Goal: Find specific page/section: Find specific page/section

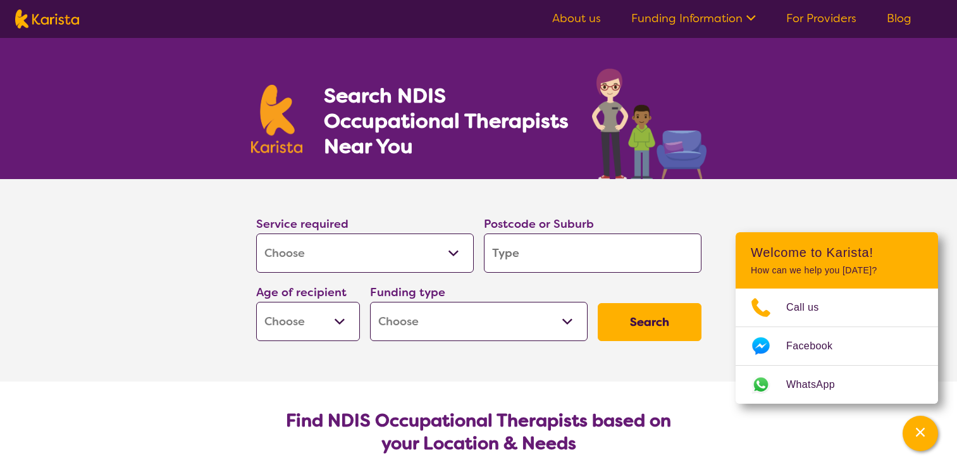
select select "[MEDICAL_DATA]"
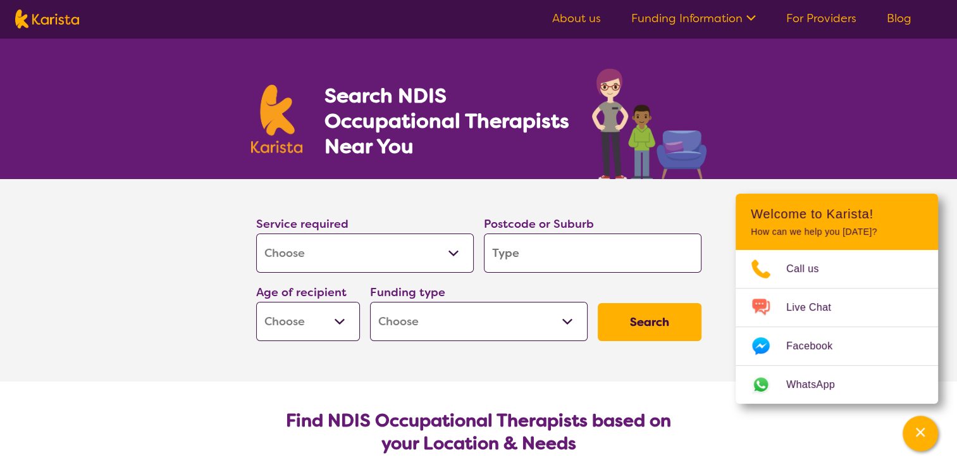
click at [533, 252] on input "search" at bounding box center [593, 253] width 218 height 39
type input "a"
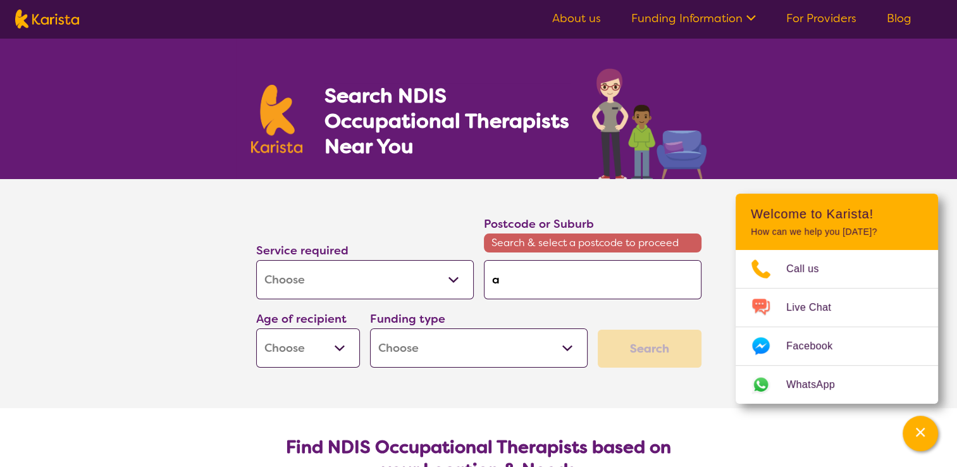
type input "as"
type input "ash"
type input "ashf"
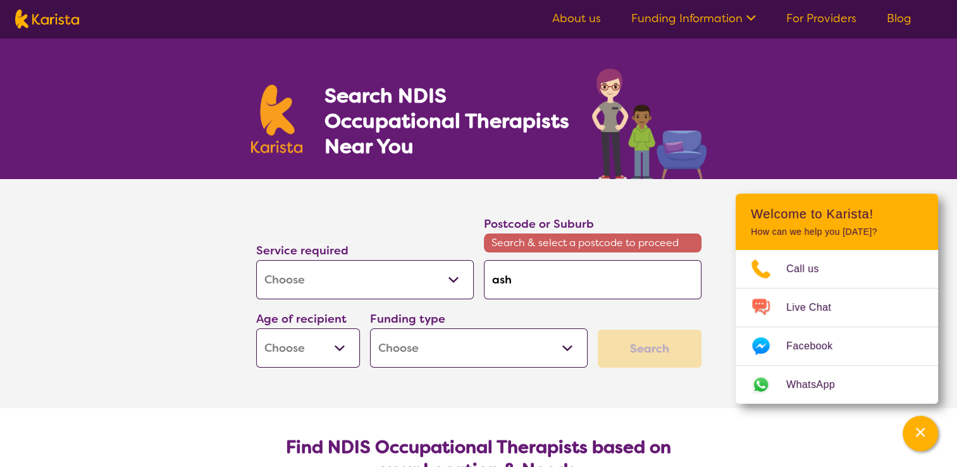
type input "ashf"
type input "ashfi"
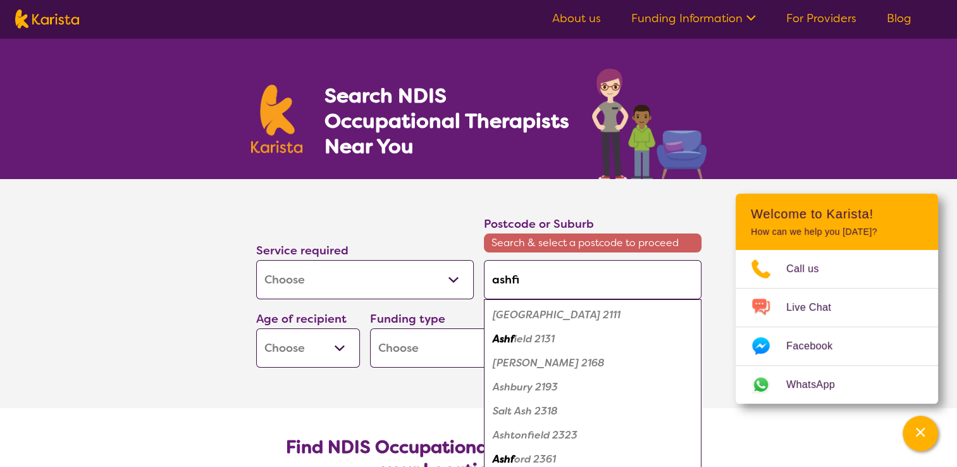
type input "ashfie"
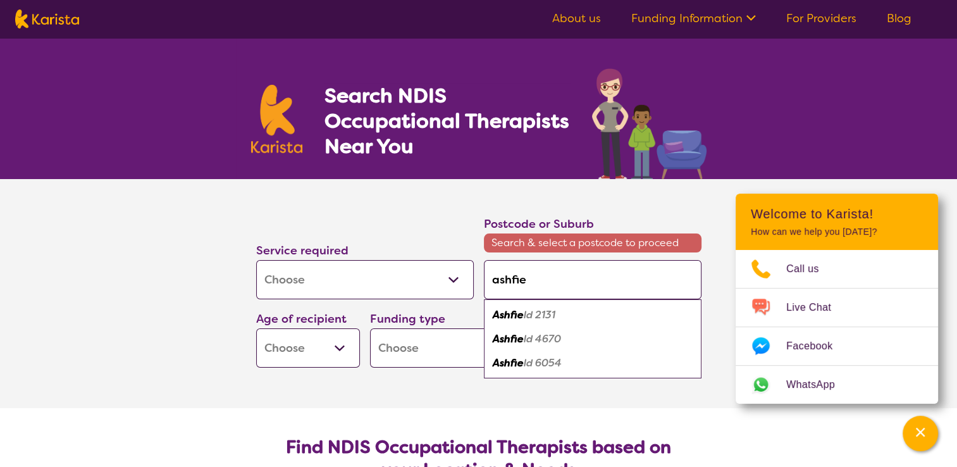
type input "ashfiel"
click at [579, 315] on div "Ashfiel d 2131" at bounding box center [592, 315] width 205 height 24
type input "2131"
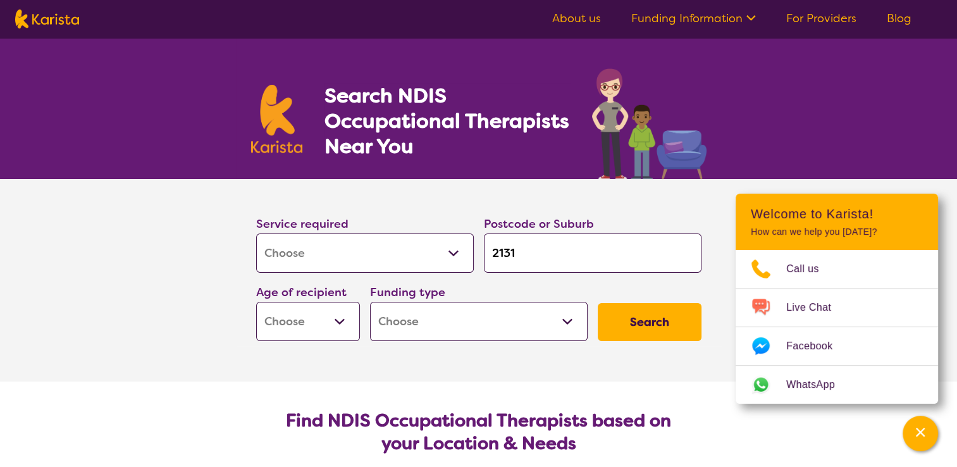
click at [344, 323] on select "Early Childhood - 0 to 9 Child - 10 to 11 Adolescent - 12 to 17 Adult - 18 to 6…" at bounding box center [308, 321] width 104 height 39
select select "EC"
click at [256, 302] on select "Early Childhood - 0 to 9 Child - 10 to 11 Adolescent - 12 to 17 Adult - 18 to 6…" at bounding box center [308, 321] width 104 height 39
select select "EC"
click at [559, 318] on select "Home Care Package (HCP) National Disability Insurance Scheme (NDIS) I don't know" at bounding box center [479, 321] width 218 height 39
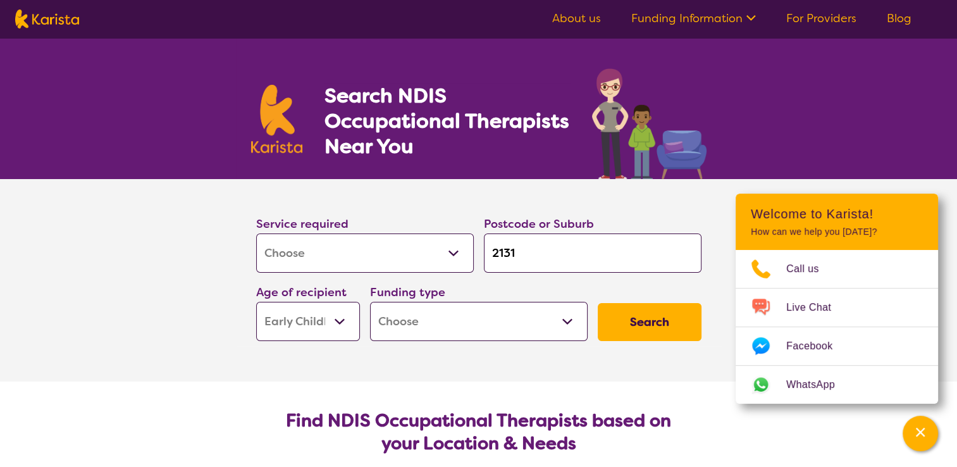
select select "NDIS"
click at [370, 302] on select "Home Care Package (HCP) National Disability Insurance Scheme (NDIS) I don't know" at bounding box center [479, 321] width 218 height 39
select select "NDIS"
click at [644, 325] on button "Search" at bounding box center [650, 322] width 104 height 38
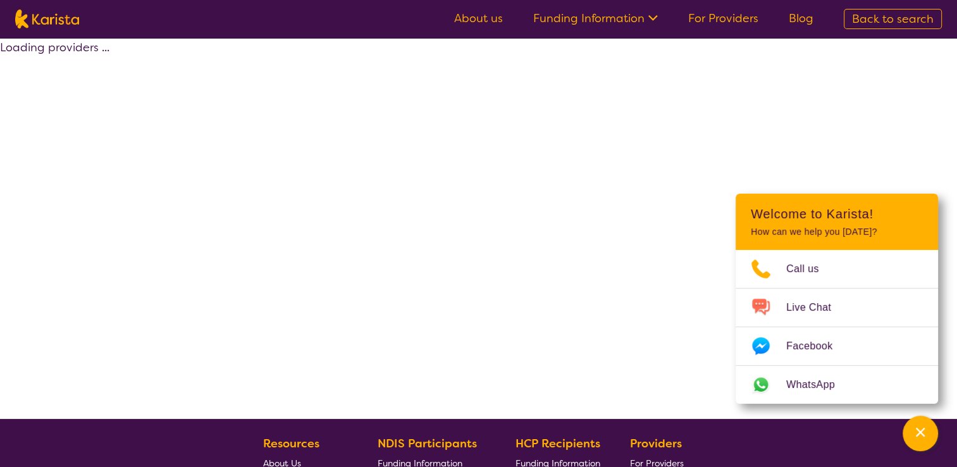
select select "by_score"
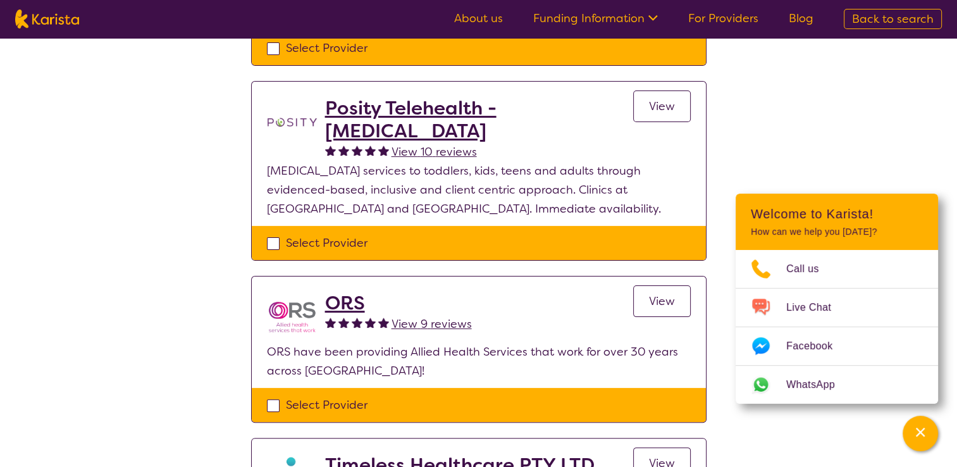
scroll to position [548, 0]
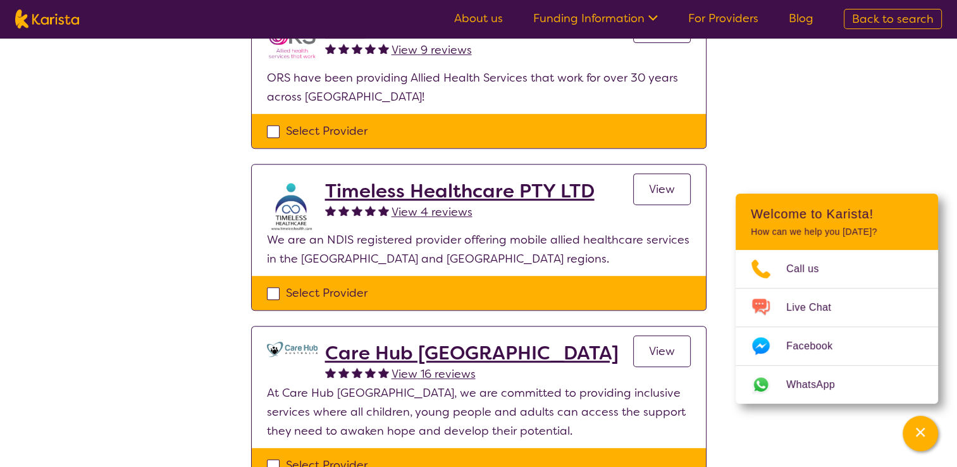
click at [663, 344] on span "View" at bounding box center [662, 351] width 26 height 15
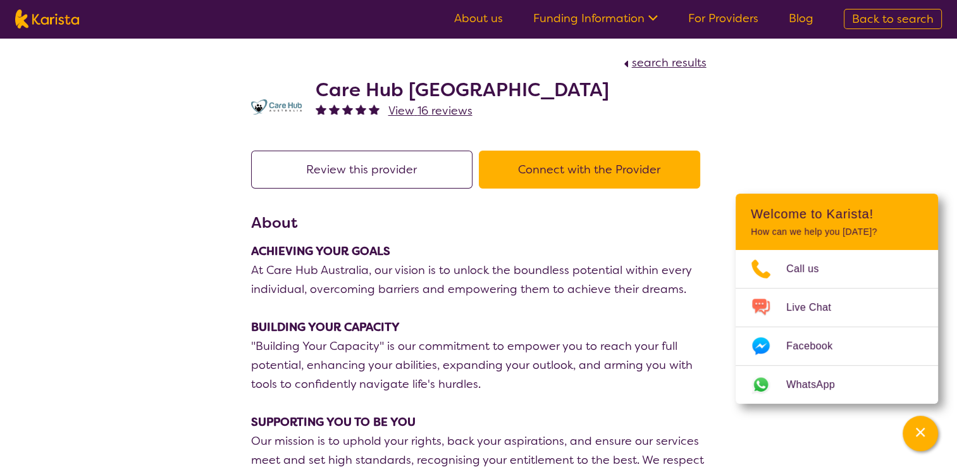
click at [414, 179] on button "Review this provider" at bounding box center [361, 170] width 221 height 38
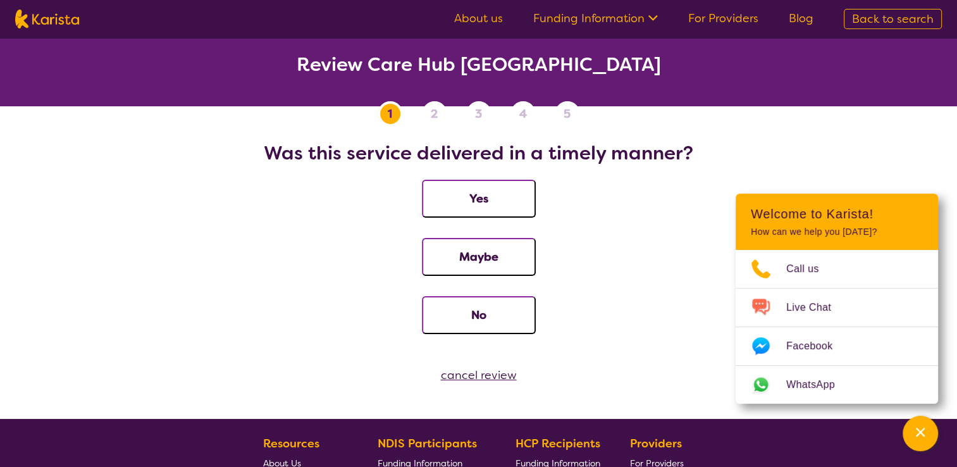
click at [489, 208] on button "Yes" at bounding box center [479, 199] width 114 height 38
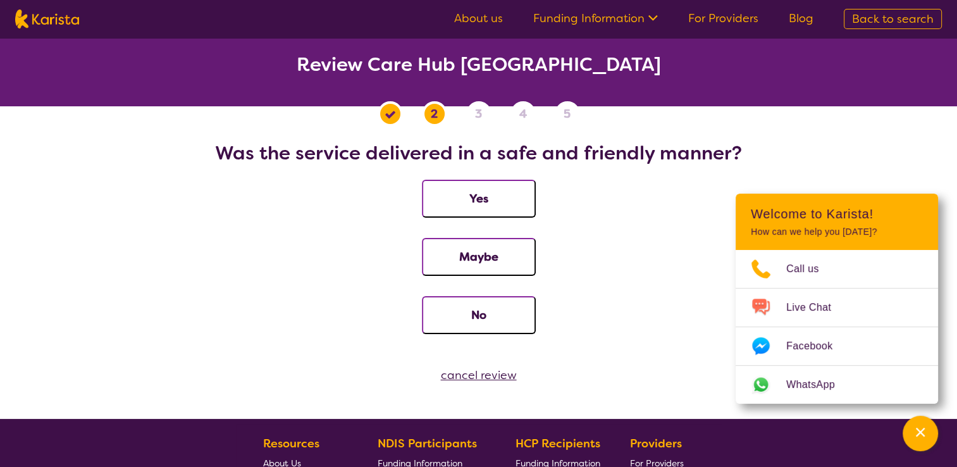
click at [489, 208] on button "Yes" at bounding box center [479, 199] width 114 height 38
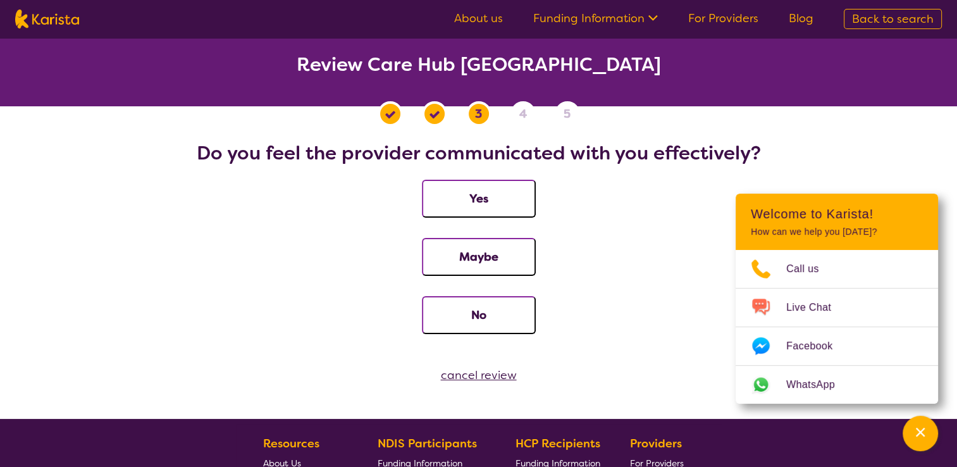
click at [489, 208] on button "Yes" at bounding box center [479, 199] width 114 height 38
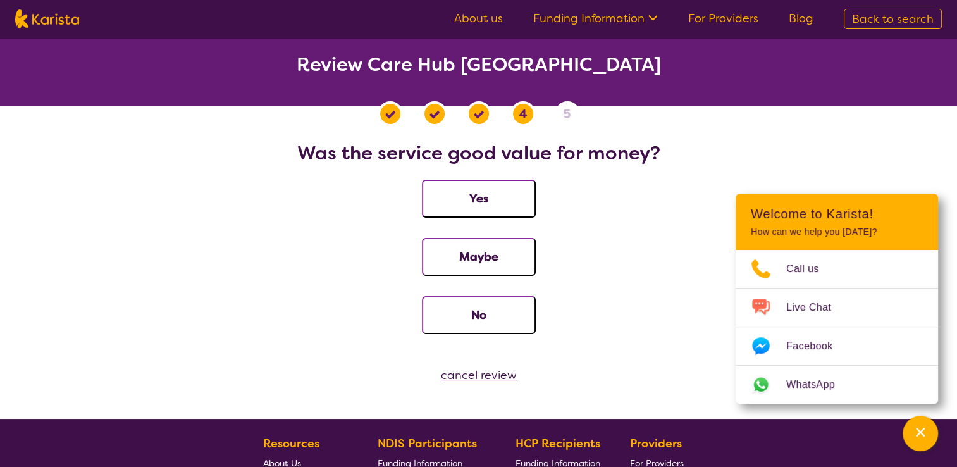
click at [489, 208] on button "Yes" at bounding box center [479, 199] width 114 height 38
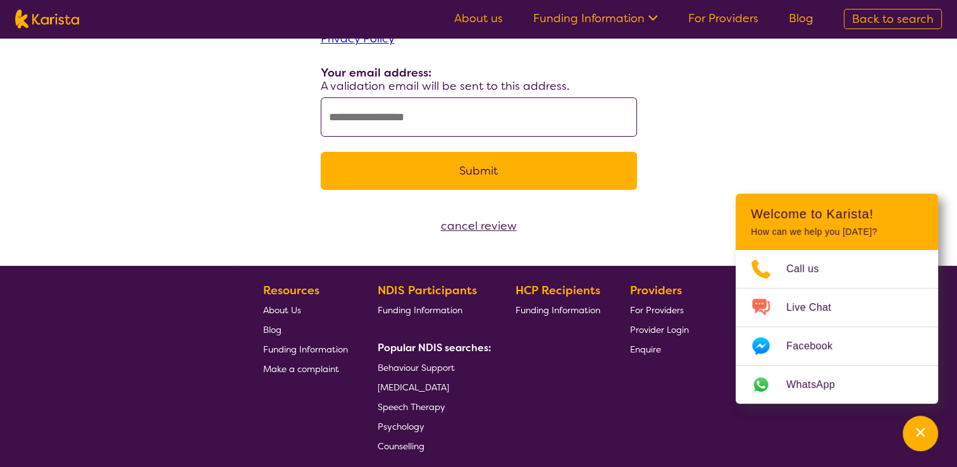
scroll to position [400, 0]
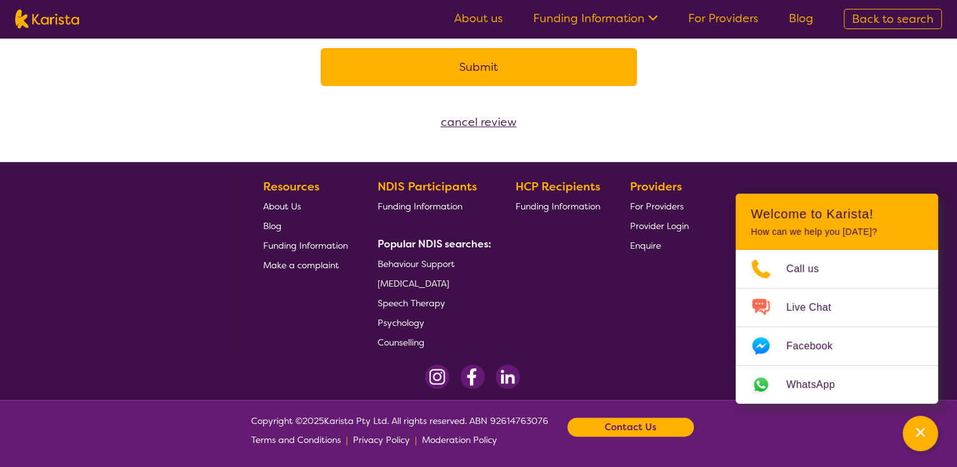
click at [478, 115] on div "cancel review" at bounding box center [478, 122] width 957 height 19
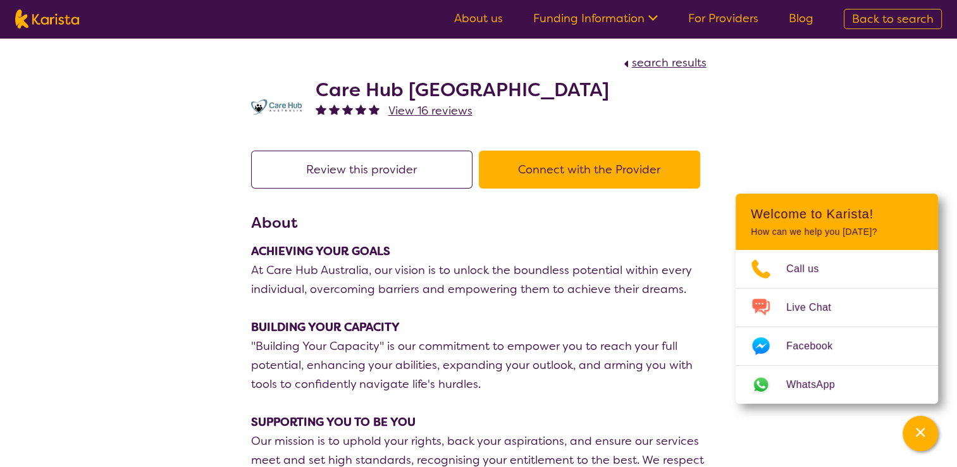
click at [518, 168] on button "Connect with the Provider" at bounding box center [589, 170] width 221 height 38
